Goal: Task Accomplishment & Management: Use online tool/utility

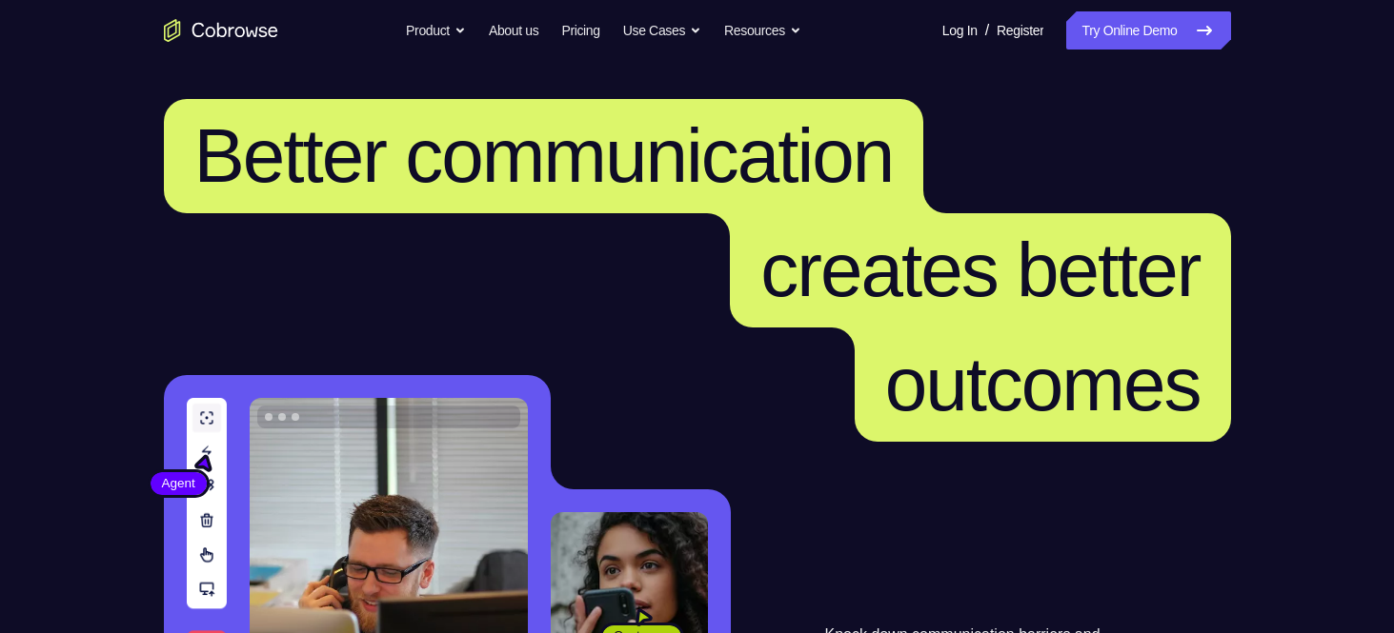
click at [1116, 37] on link "Try Online Demo" at bounding box center [1148, 30] width 164 height 38
click at [1157, 38] on link "Try Online Demo" at bounding box center [1148, 30] width 164 height 38
click at [1111, 43] on link "Try Online Demo" at bounding box center [1148, 30] width 164 height 38
click at [1156, 11] on link "Try Online Demo" at bounding box center [1148, 30] width 164 height 38
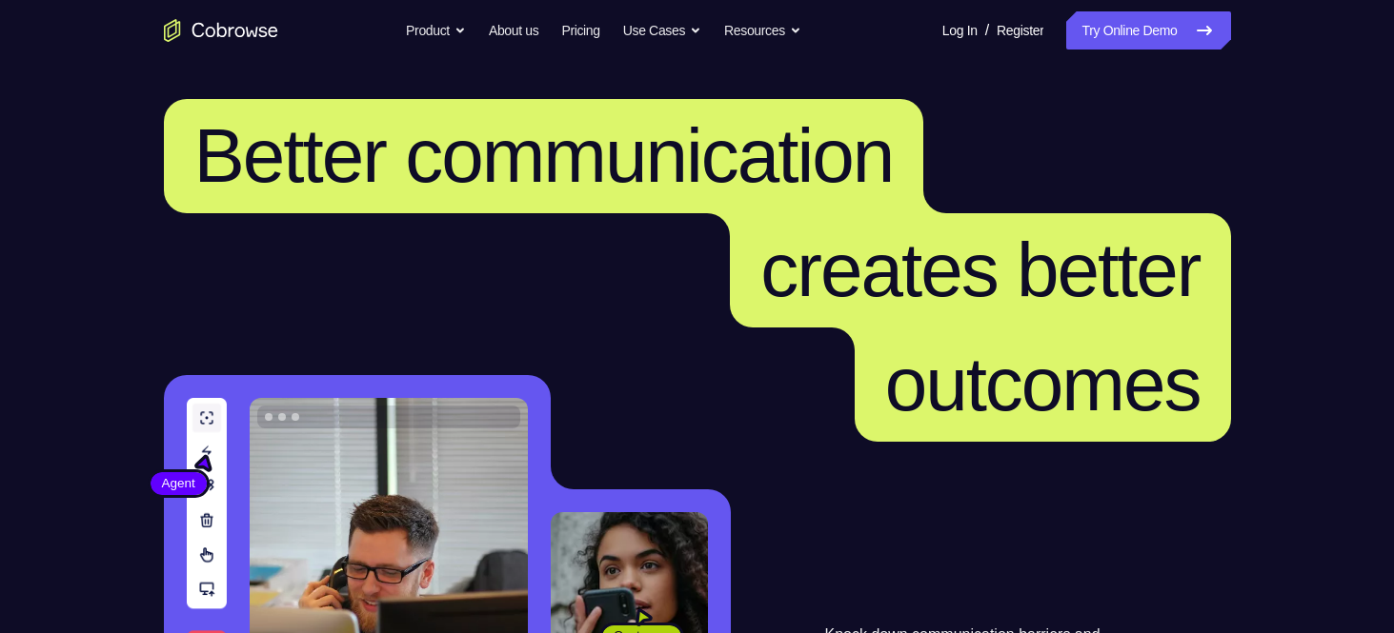
click at [1115, 48] on nav "Go back Powerful, Flexible and Trustworthy. Avoid all extra friction for both A…" at bounding box center [697, 30] width 1394 height 61
click at [1118, 39] on link "Try Online Demo" at bounding box center [1148, 30] width 164 height 38
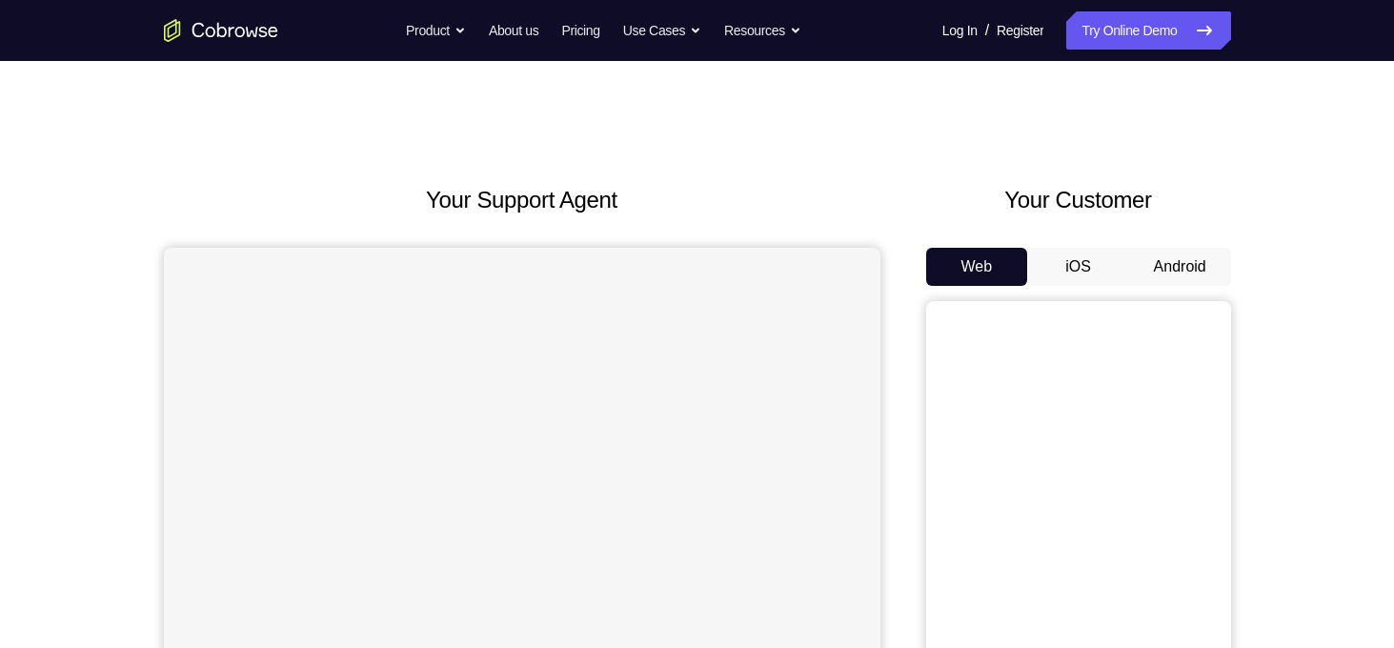
click at [1181, 277] on button "Android" at bounding box center [1180, 267] width 102 height 38
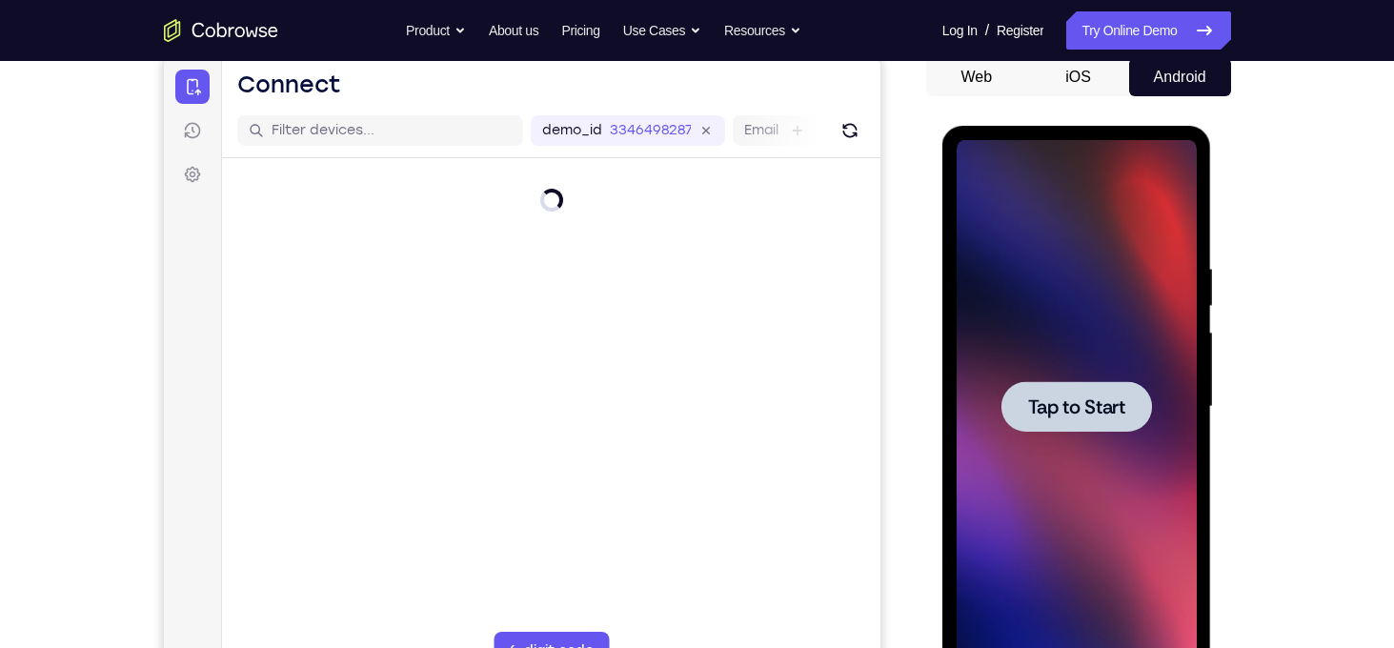
click at [1012, 400] on div at bounding box center [1076, 406] width 151 height 50
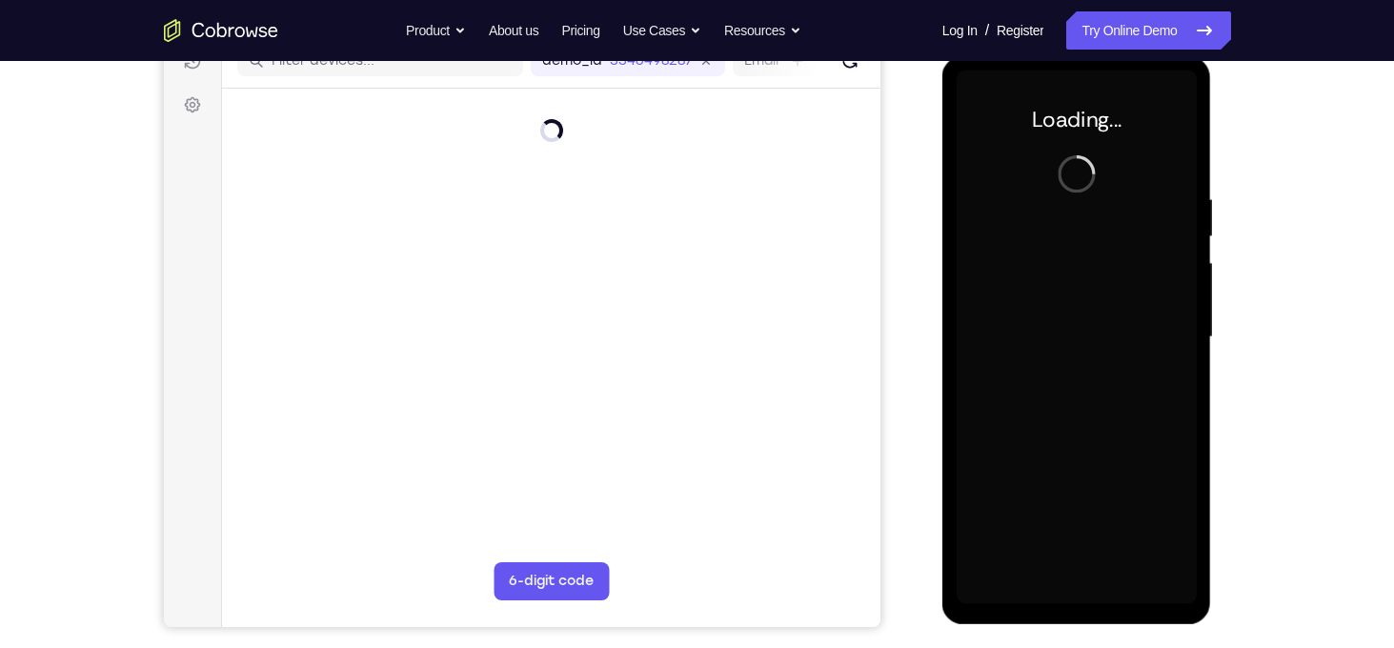
scroll to position [240, 0]
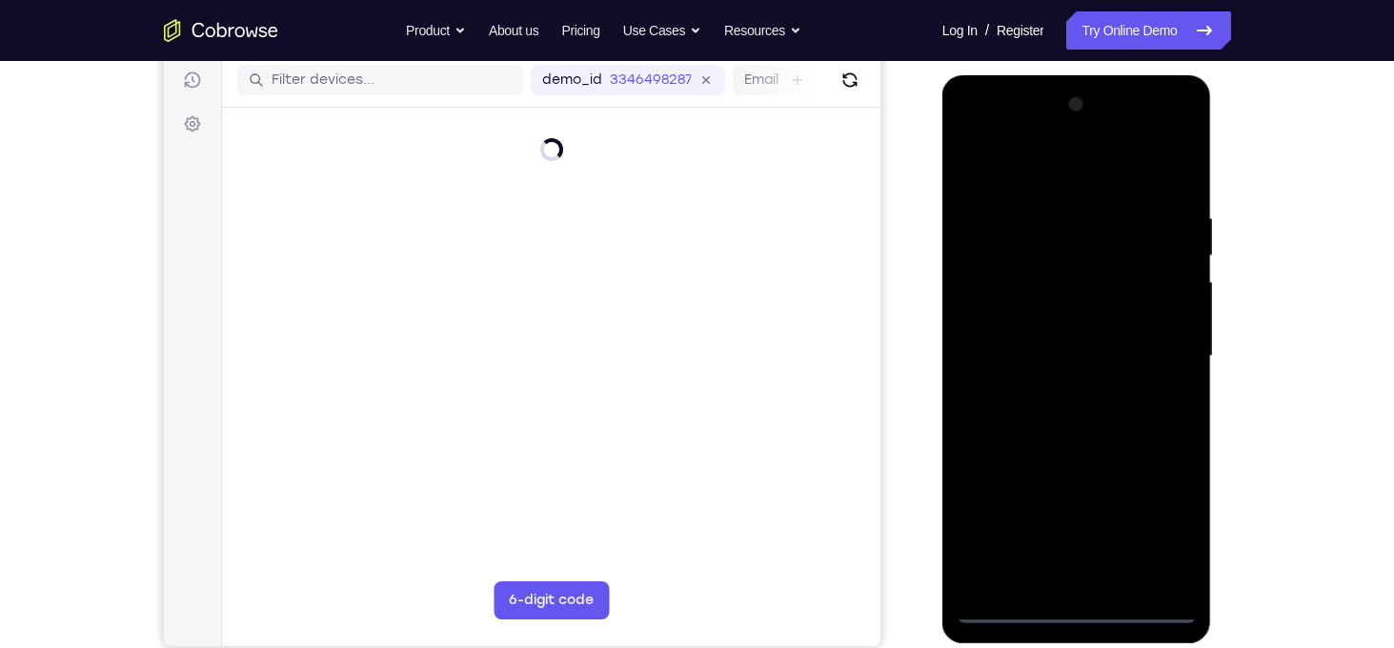
click at [1083, 615] on div at bounding box center [1076, 356] width 240 height 533
click at [1078, 605] on div at bounding box center [1076, 356] width 240 height 533
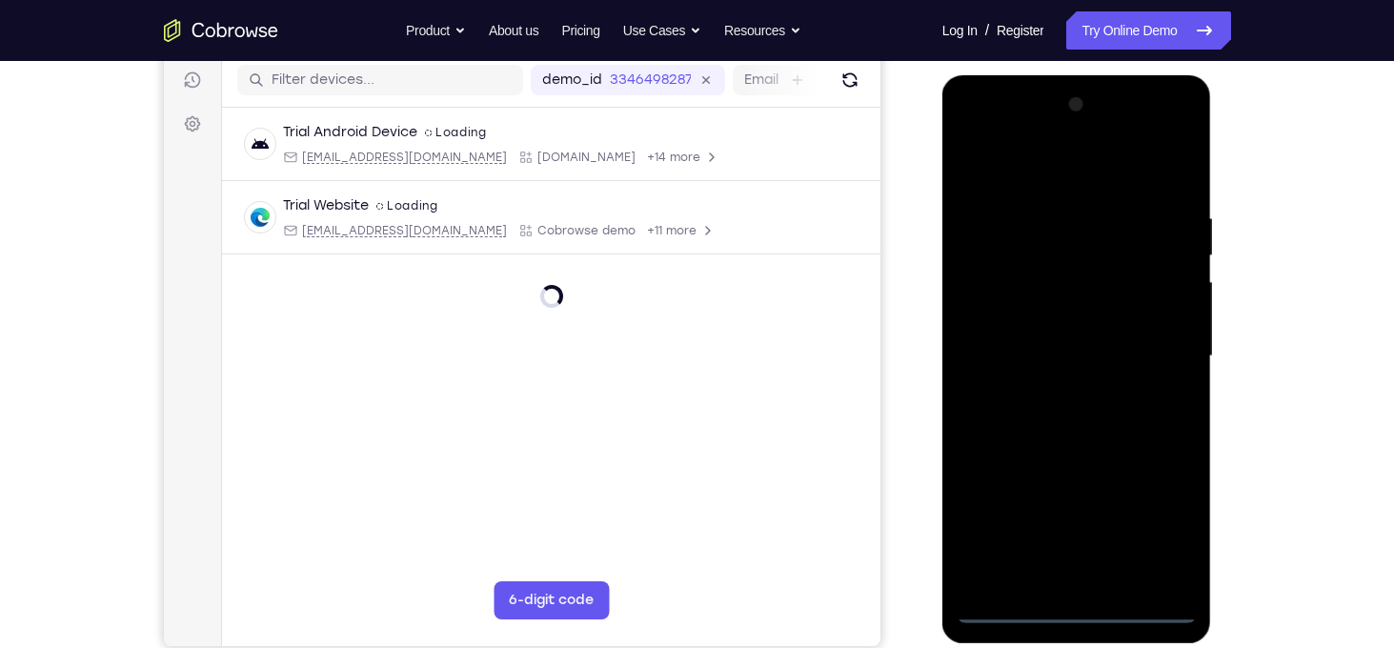
click at [1078, 605] on div at bounding box center [1076, 356] width 240 height 533
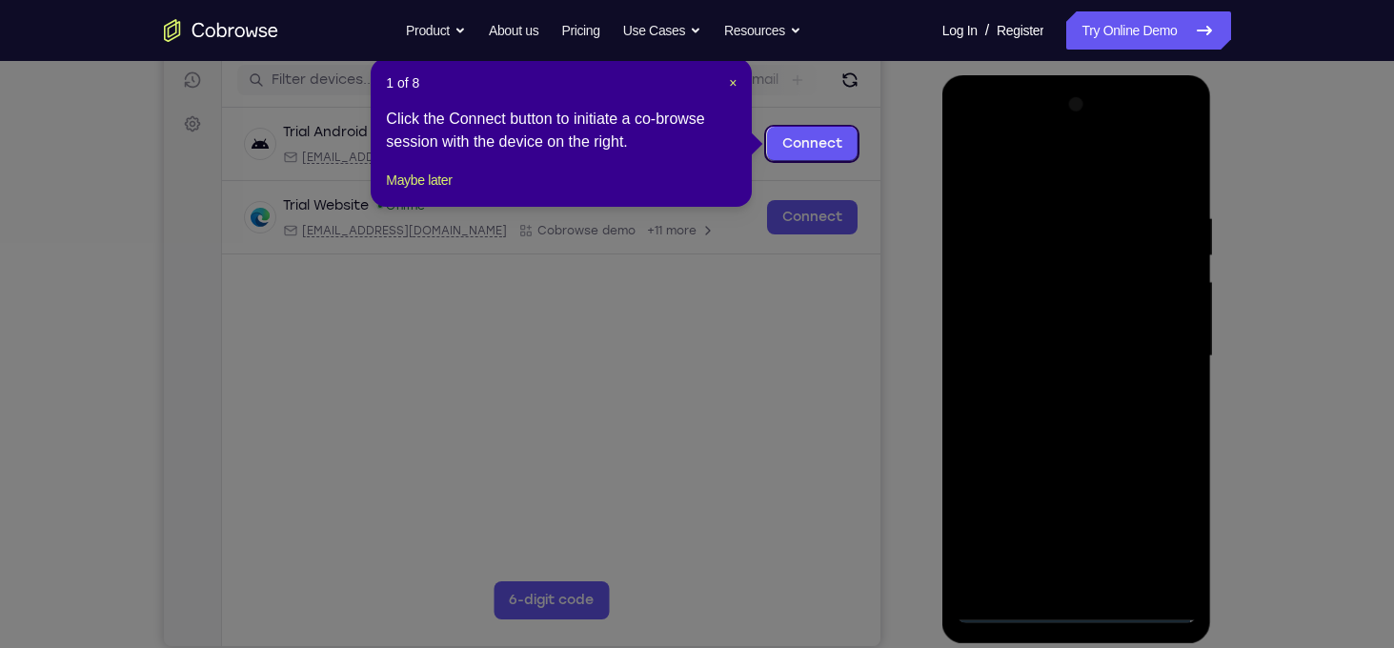
click at [1171, 528] on icon at bounding box center [704, 324] width 1408 height 648
click at [450, 191] on button "Maybe later" at bounding box center [419, 180] width 66 height 23
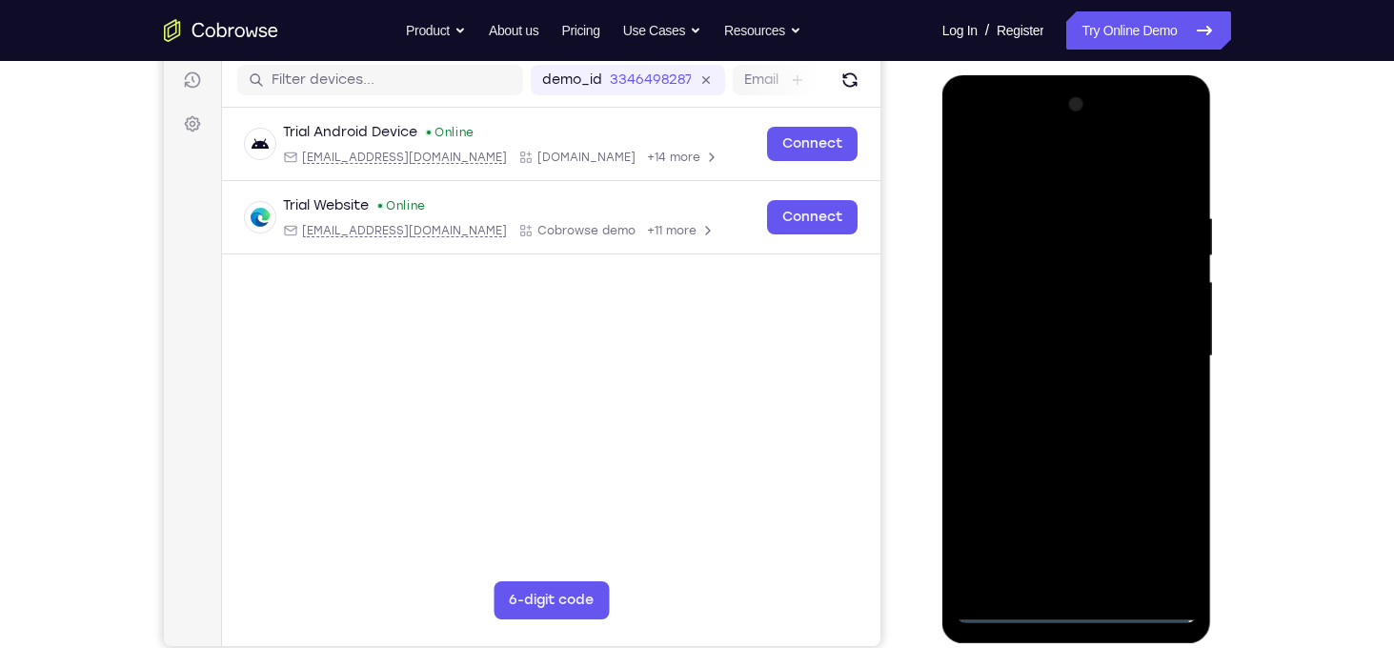
click at [1163, 525] on div at bounding box center [1076, 356] width 240 height 533
click at [1079, 167] on div at bounding box center [1076, 356] width 240 height 533
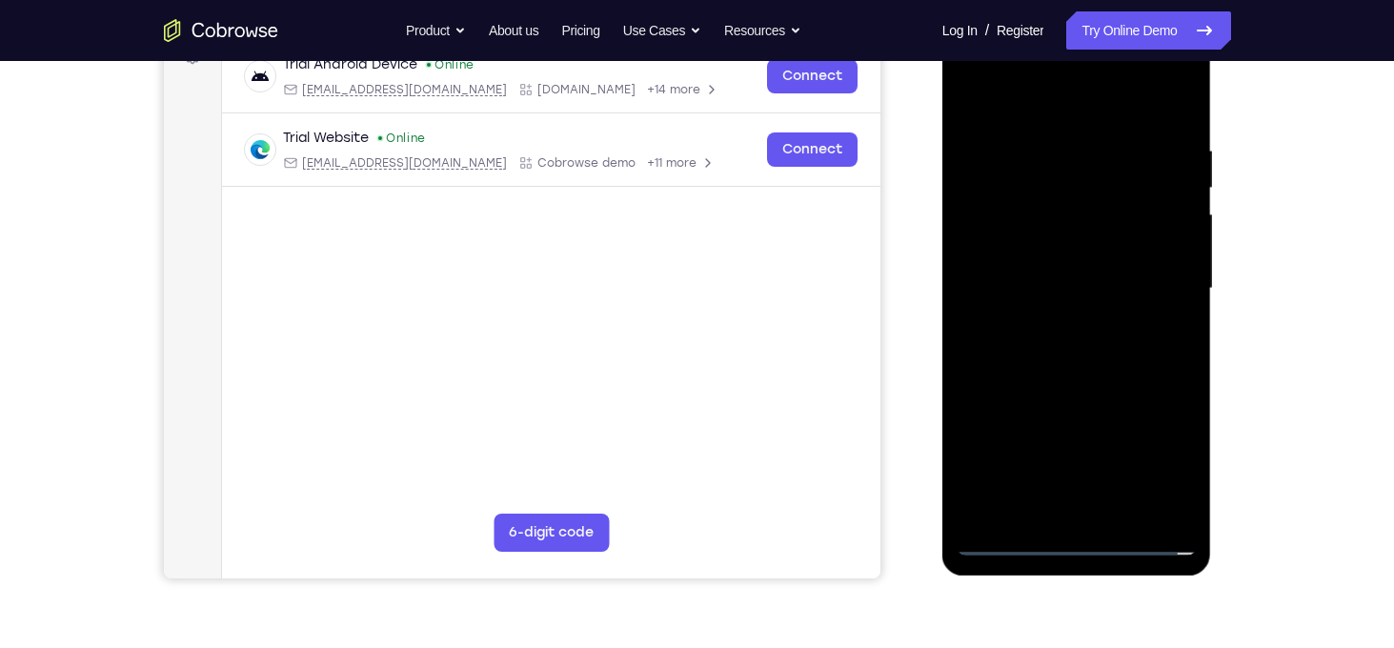
scroll to position [309, 0]
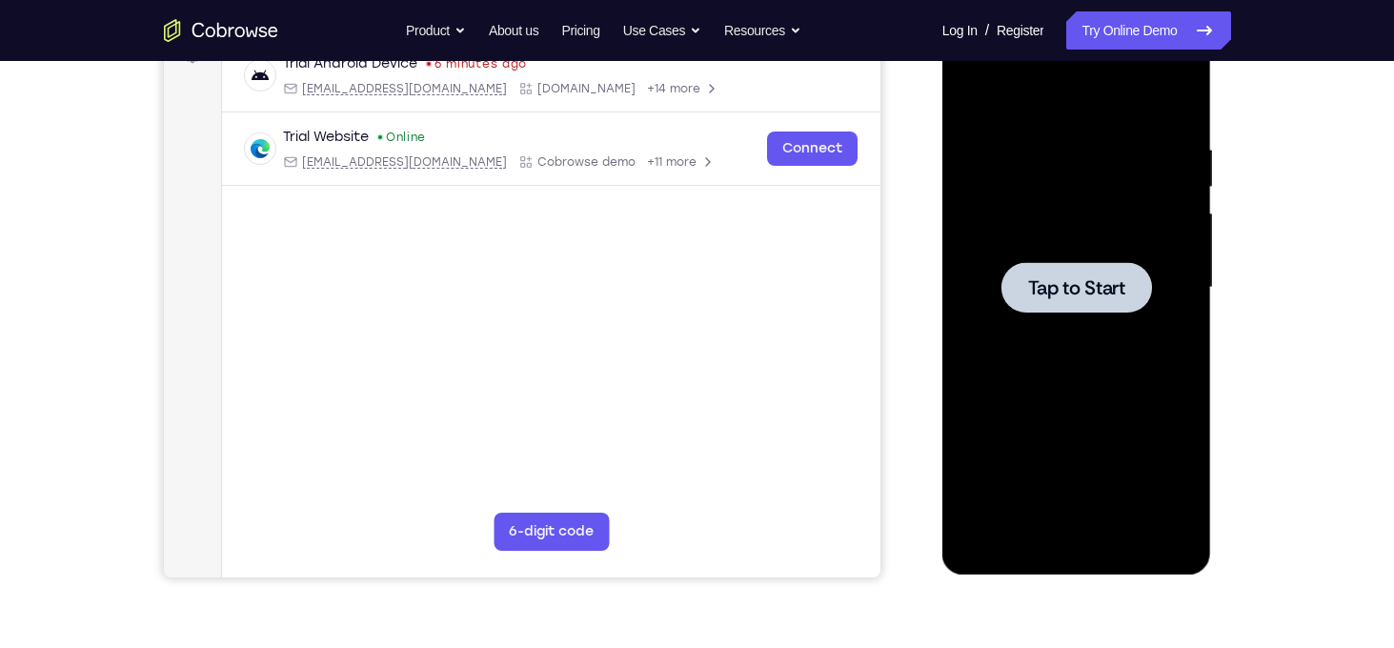
click at [1057, 308] on div at bounding box center [1076, 287] width 151 height 50
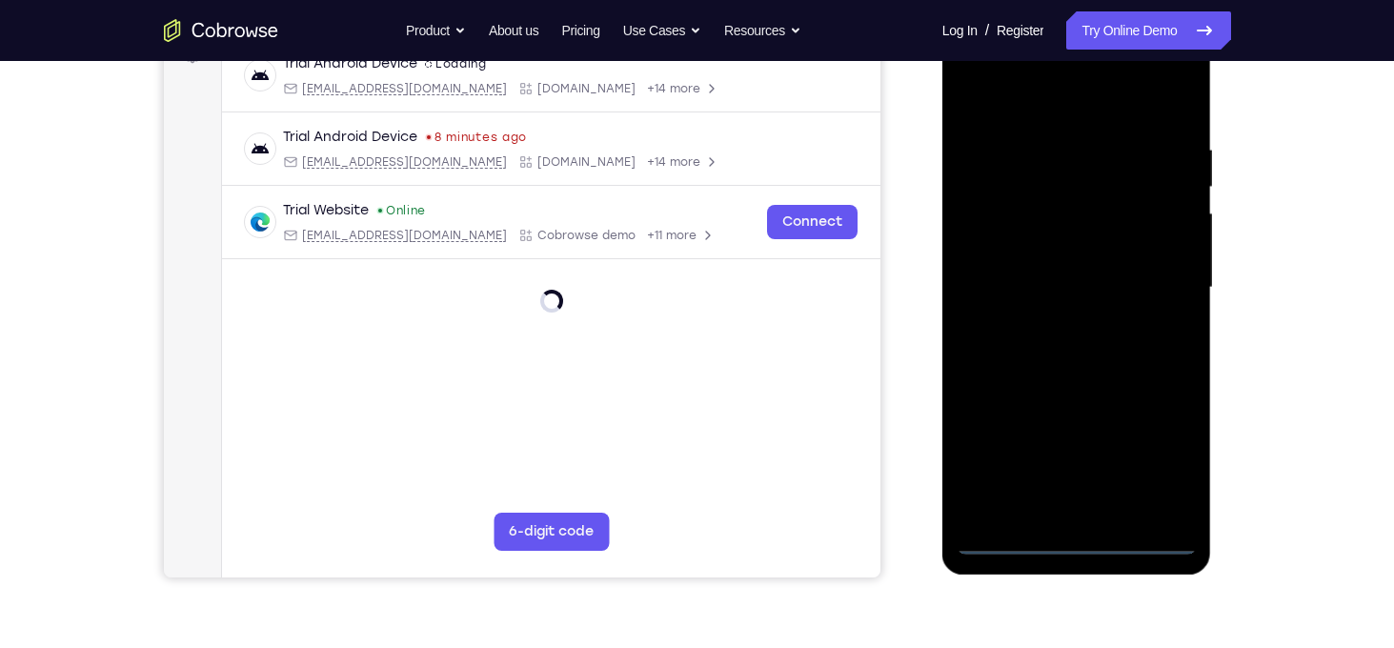
scroll to position [206, 0]
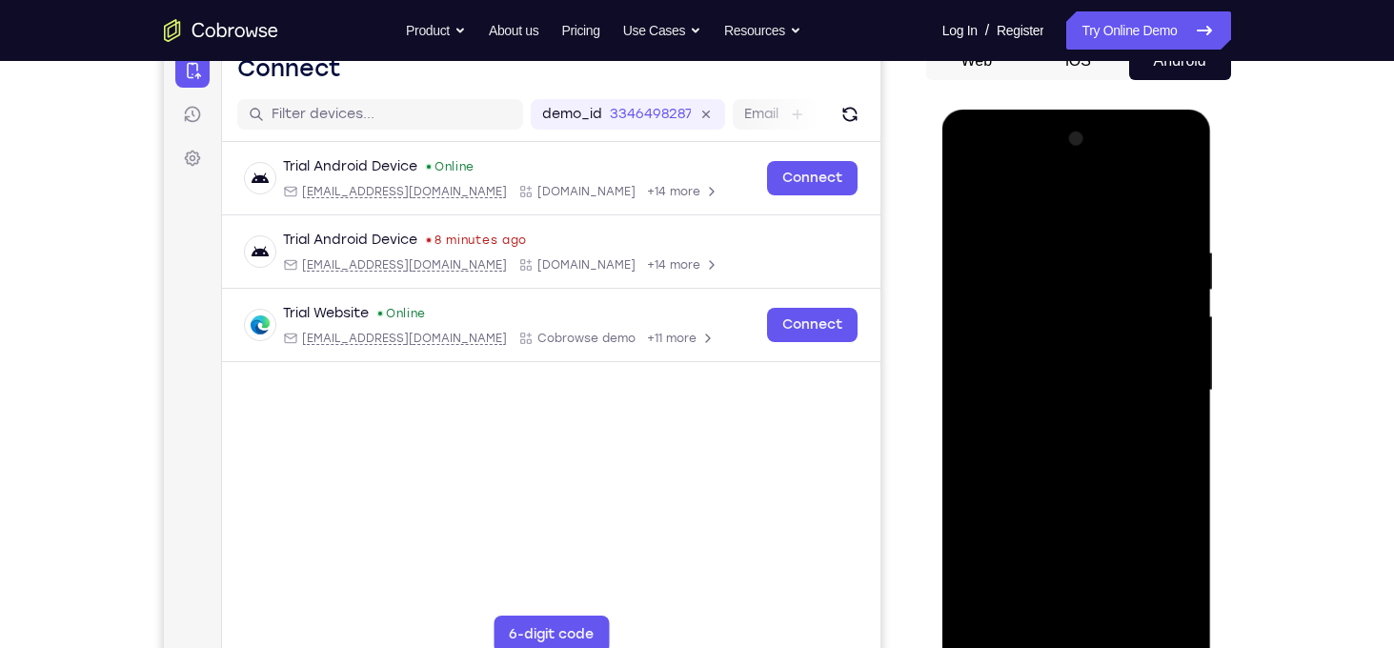
click at [1079, 638] on div at bounding box center [1076, 390] width 240 height 533
click at [1158, 545] on div at bounding box center [1076, 390] width 240 height 533
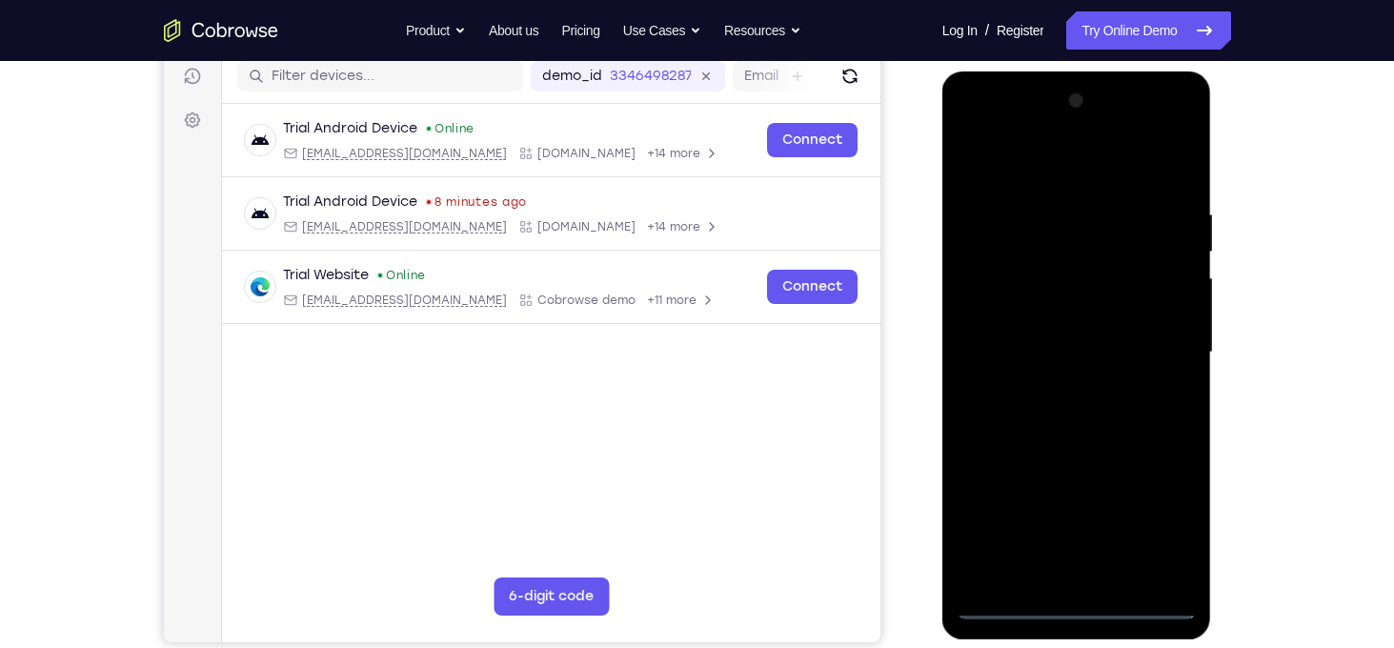
scroll to position [229, 0]
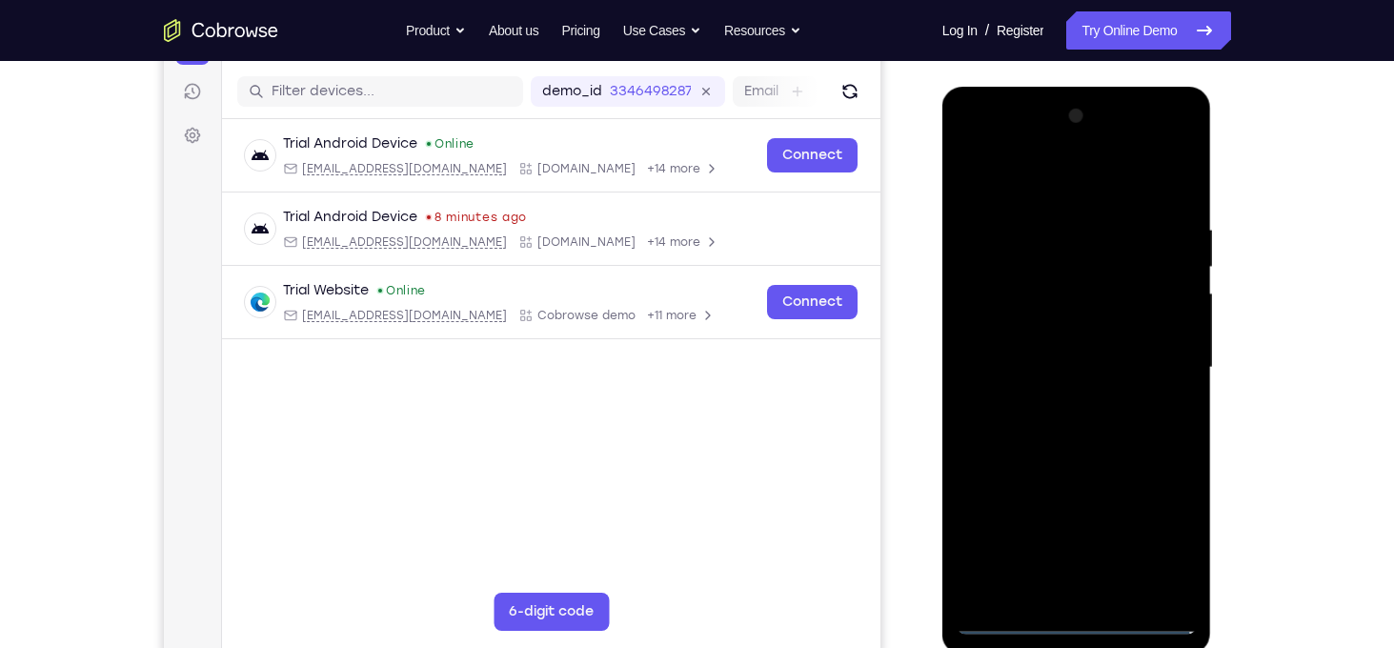
click at [1059, 176] on div at bounding box center [1076, 367] width 240 height 533
click at [1162, 361] on div at bounding box center [1076, 367] width 240 height 533
click at [1055, 593] on div at bounding box center [1076, 367] width 240 height 533
click at [1060, 463] on div at bounding box center [1076, 367] width 240 height 533
click at [1011, 271] on div at bounding box center [1076, 367] width 240 height 533
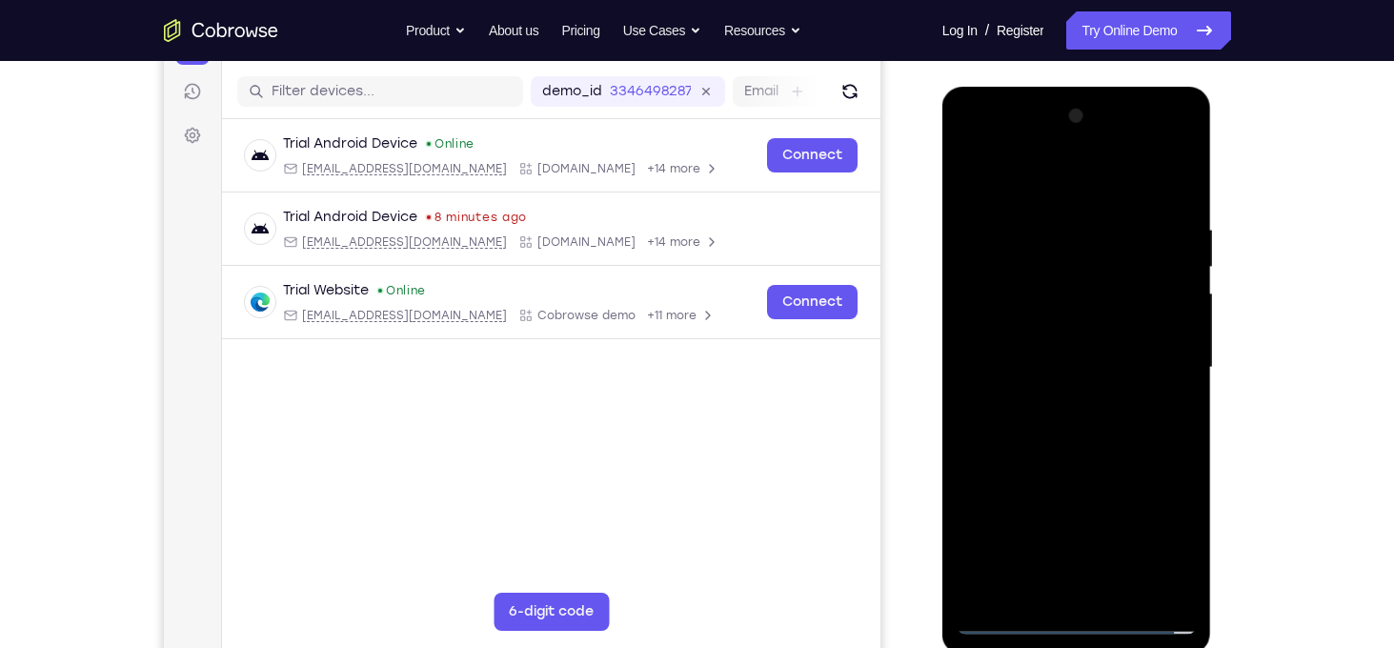
click at [1037, 319] on div at bounding box center [1076, 367] width 240 height 533
click at [1017, 281] on div at bounding box center [1076, 367] width 240 height 533
click at [1030, 322] on div at bounding box center [1076, 367] width 240 height 533
click at [1075, 429] on div at bounding box center [1076, 367] width 240 height 533
click at [1125, 593] on div at bounding box center [1076, 367] width 240 height 533
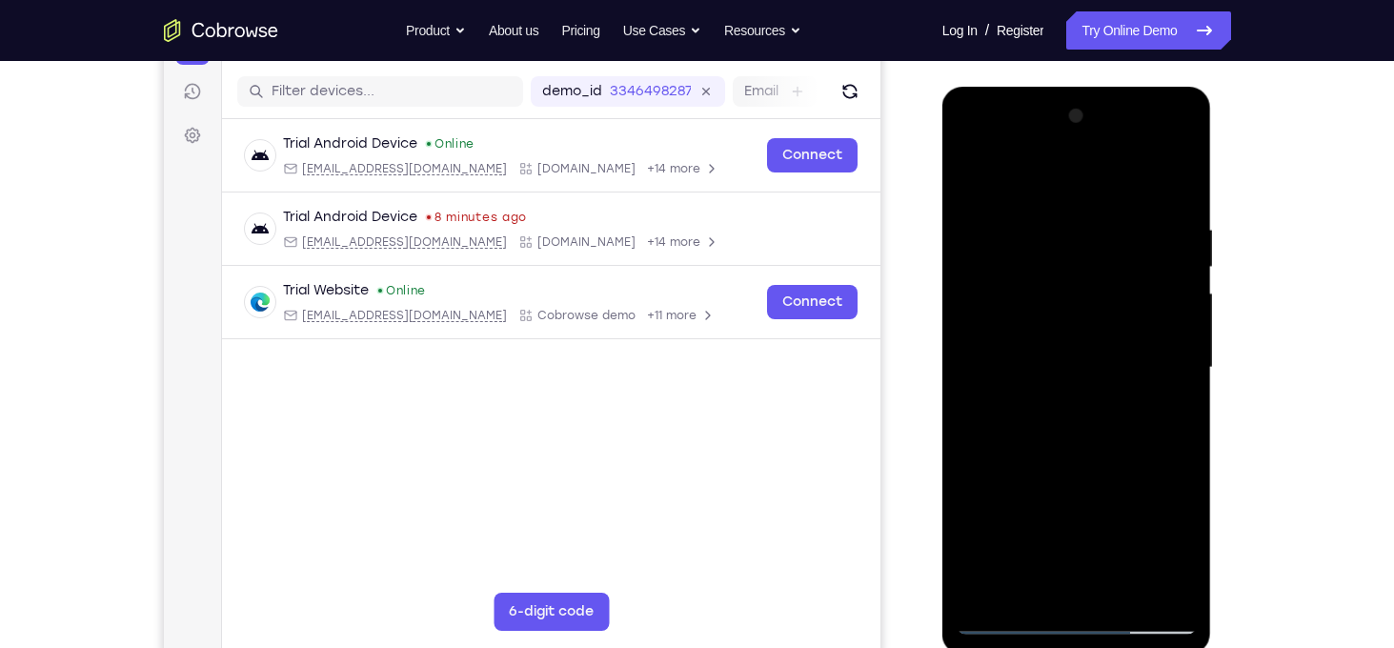
click at [1076, 471] on div at bounding box center [1076, 367] width 240 height 533
click at [1037, 475] on div at bounding box center [1076, 367] width 240 height 533
click at [1058, 472] on div at bounding box center [1076, 367] width 240 height 533
click at [1054, 467] on div at bounding box center [1076, 367] width 240 height 533
click at [1030, 583] on div at bounding box center [1076, 367] width 240 height 533
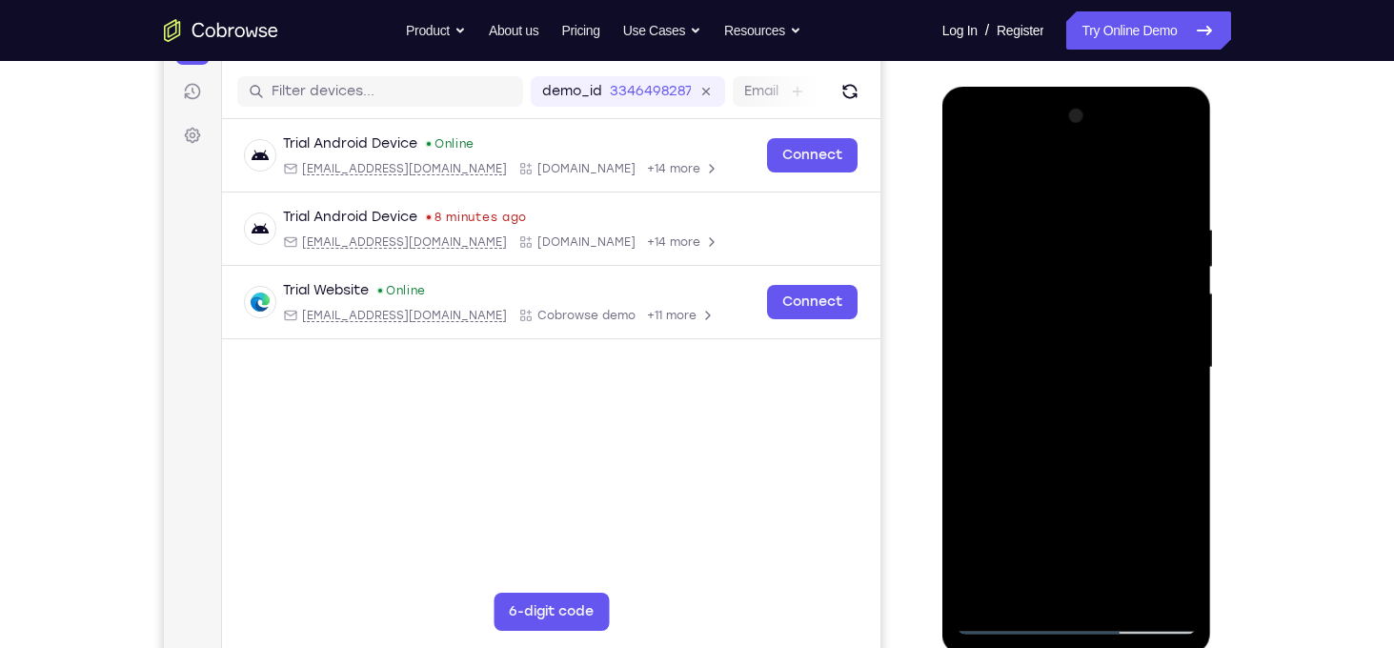
click at [981, 595] on div at bounding box center [1076, 367] width 240 height 533
click at [1125, 593] on div at bounding box center [1076, 367] width 240 height 533
click at [1044, 460] on div at bounding box center [1076, 367] width 240 height 533
click at [1156, 408] on div at bounding box center [1076, 367] width 240 height 533
click at [1157, 414] on div at bounding box center [1076, 367] width 240 height 533
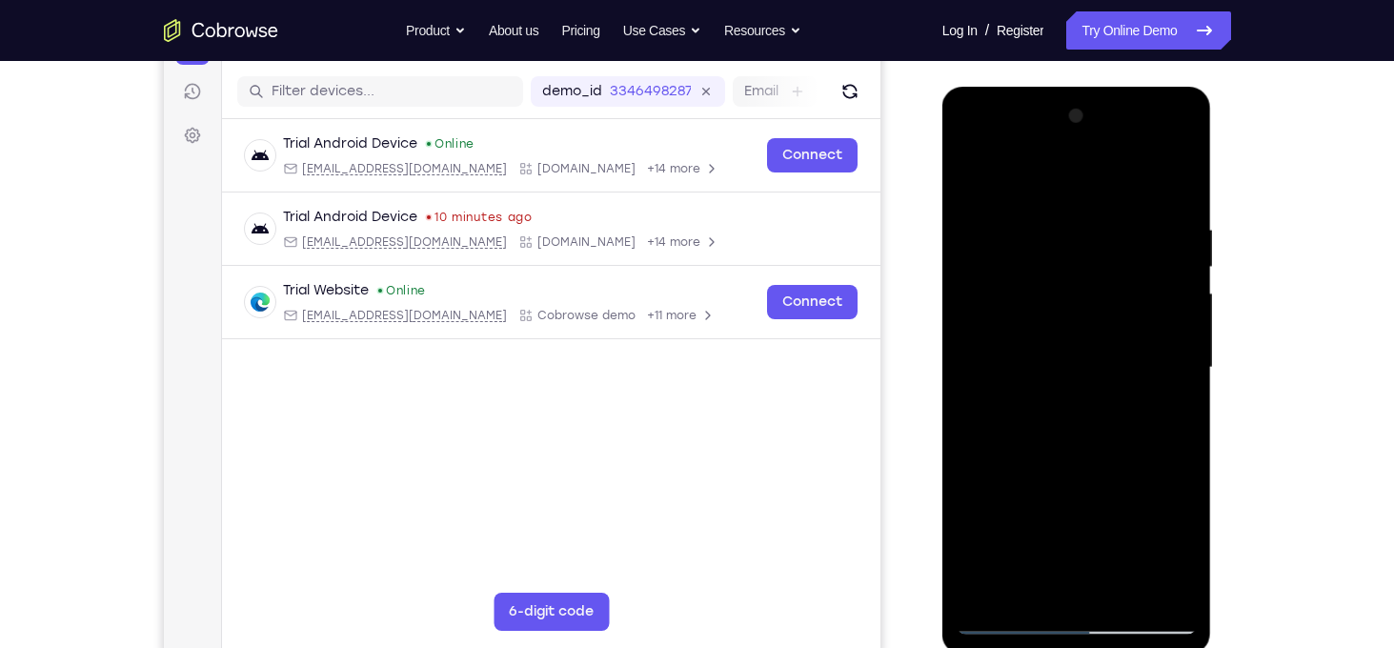
click at [1167, 416] on div at bounding box center [1076, 367] width 240 height 533
click at [976, 171] on div at bounding box center [1076, 367] width 240 height 533
click at [1010, 617] on div at bounding box center [1076, 367] width 240 height 533
click at [976, 178] on div at bounding box center [1076, 367] width 240 height 533
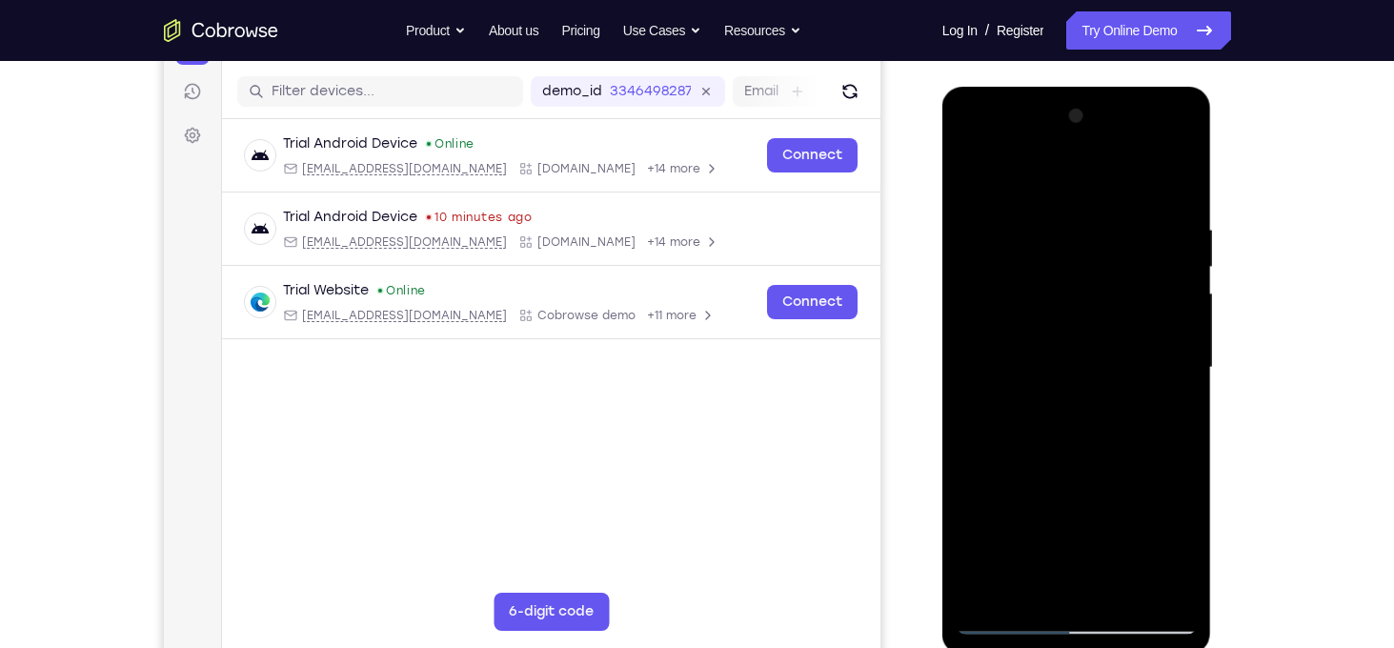
click at [973, 175] on div at bounding box center [1076, 367] width 240 height 533
click at [974, 169] on div at bounding box center [1076, 367] width 240 height 533
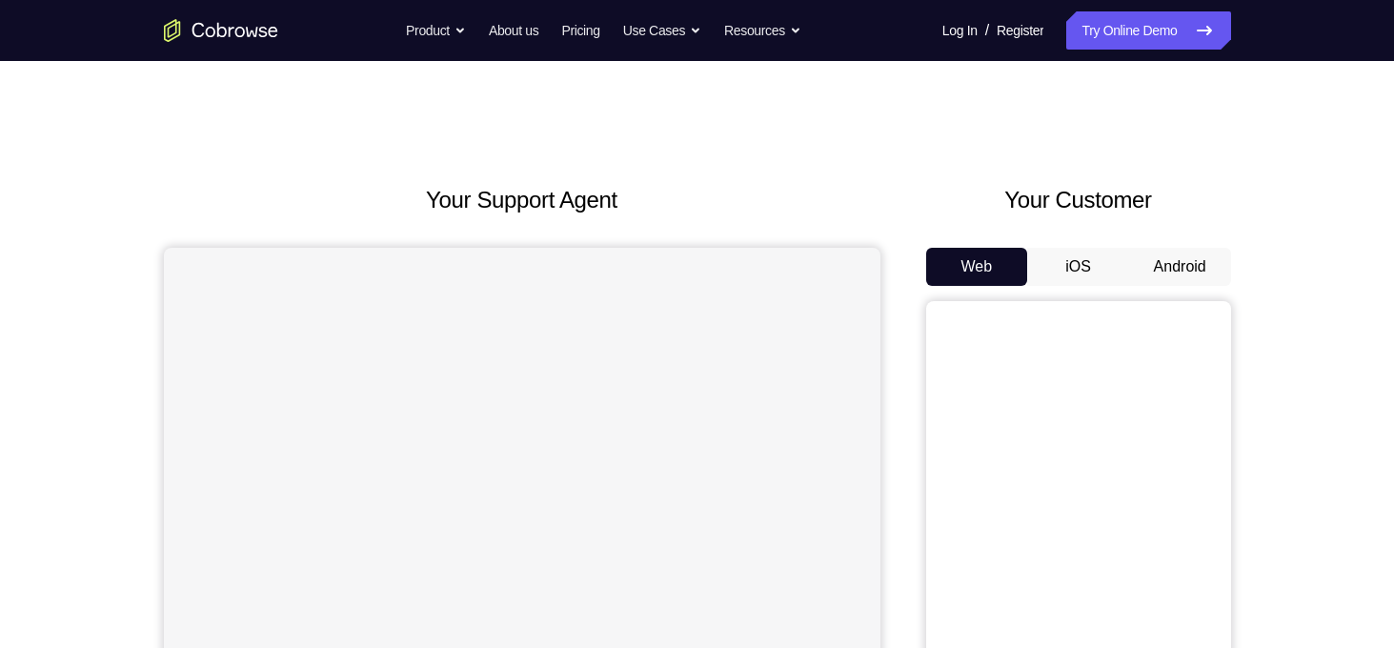
click at [1160, 254] on button "Android" at bounding box center [1180, 267] width 102 height 38
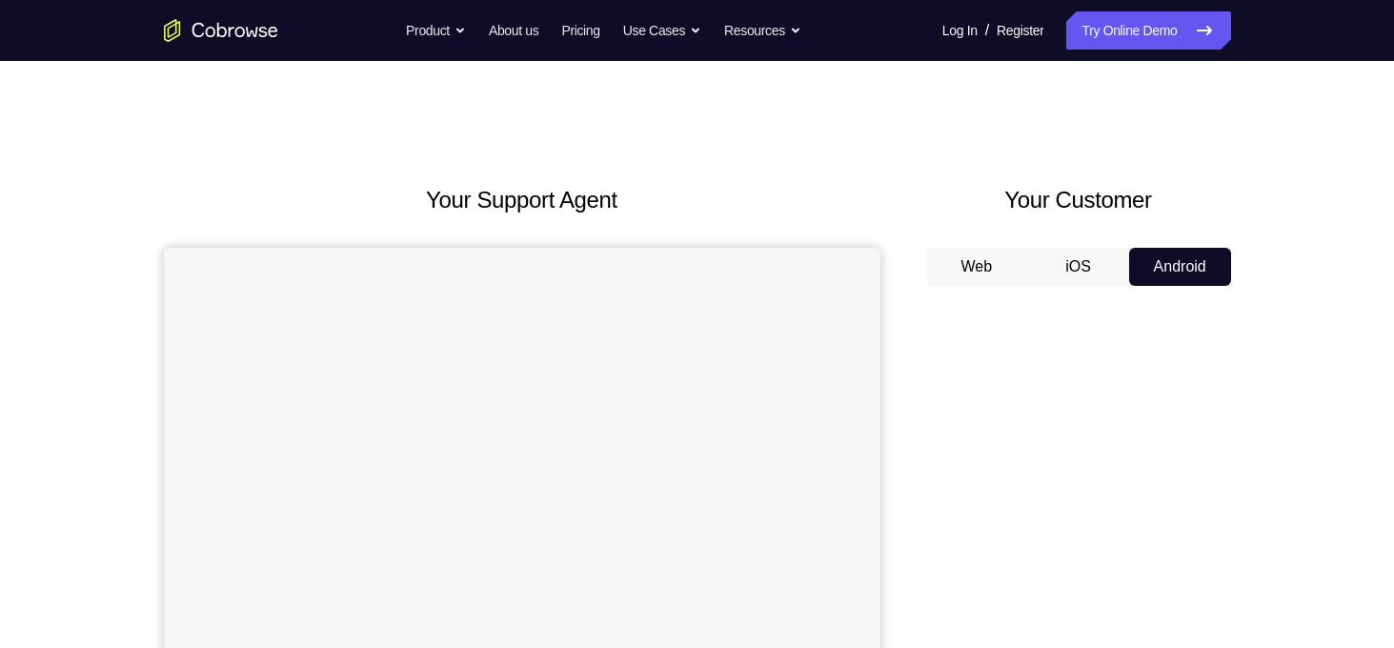
drag, startPoint x: 0, startPoint y: 0, endPoint x: 1160, endPoint y: 254, distance: 1187.8
click at [1160, 254] on button "Android" at bounding box center [1180, 267] width 102 height 38
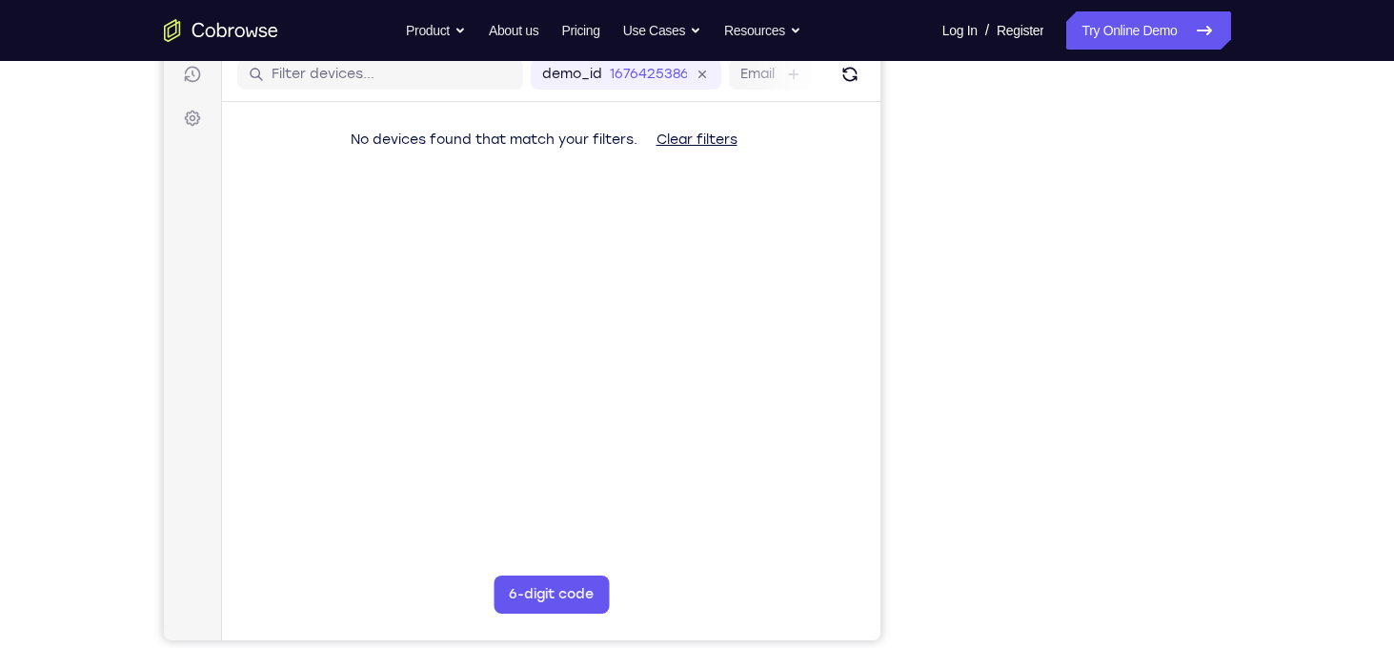
scroll to position [251, 0]
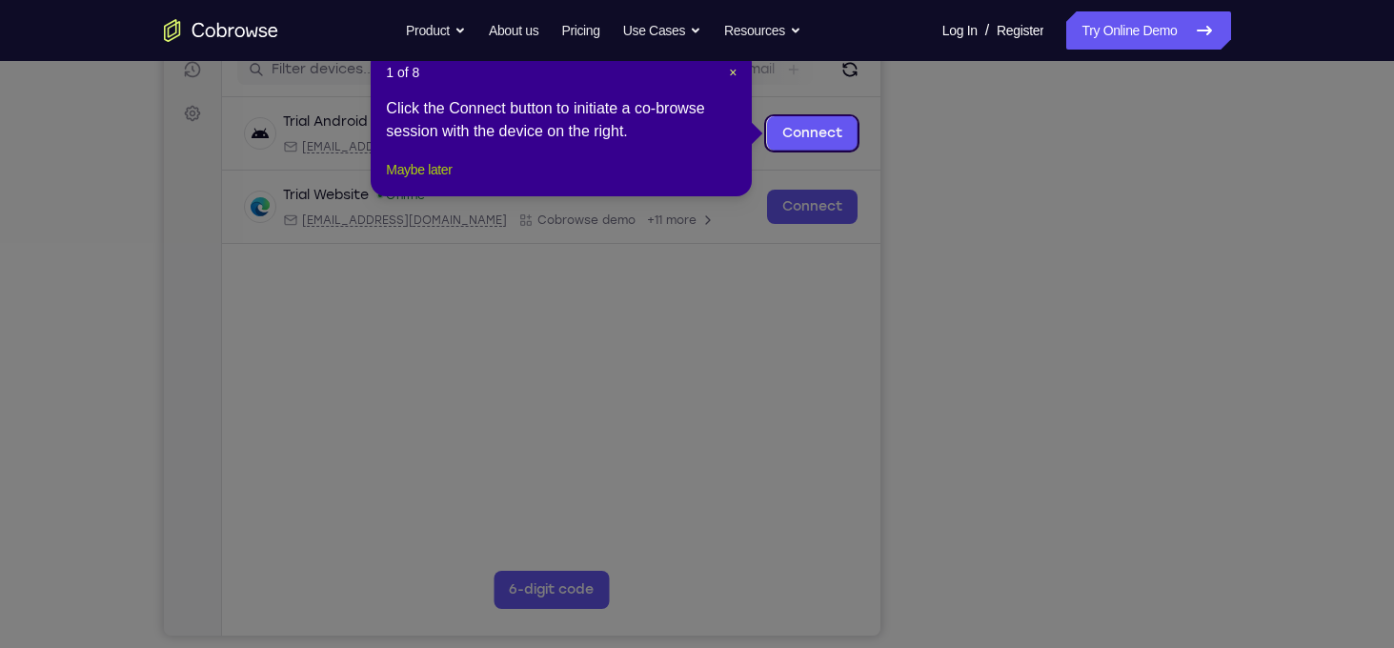
click at [448, 181] on button "Maybe later" at bounding box center [419, 169] width 66 height 23
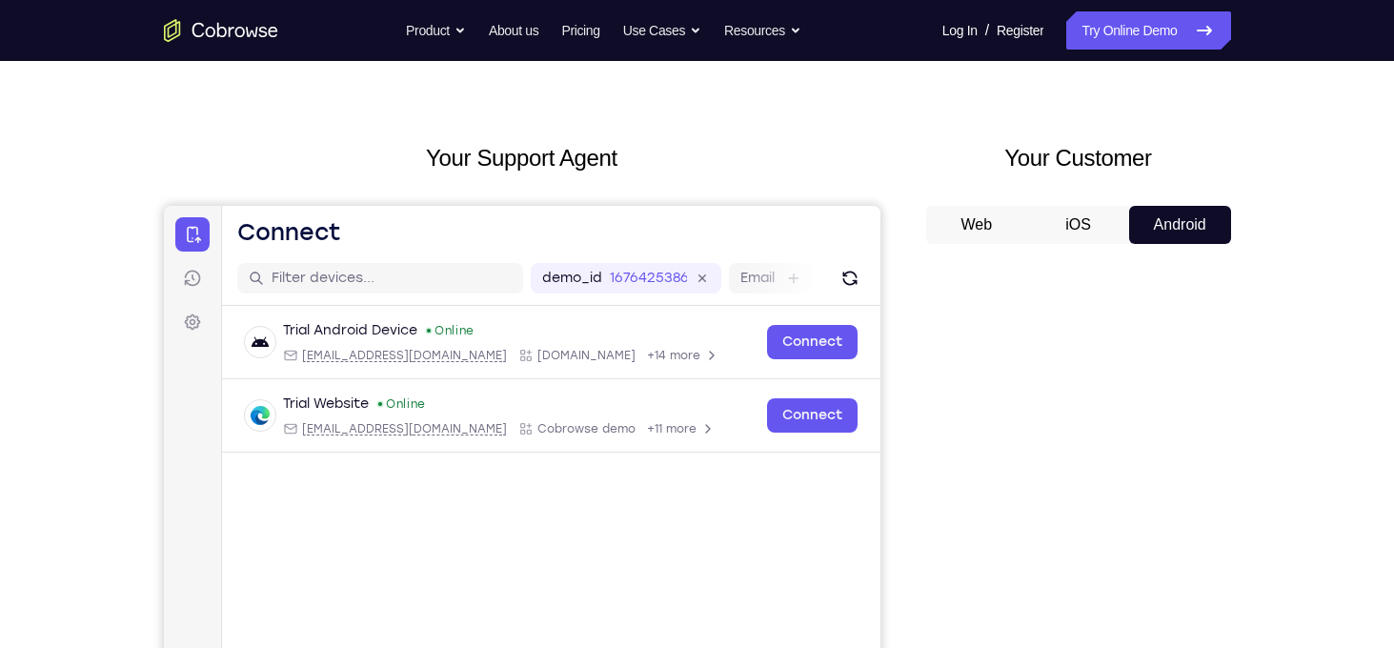
scroll to position [41, 0]
